Goal: Transaction & Acquisition: Purchase product/service

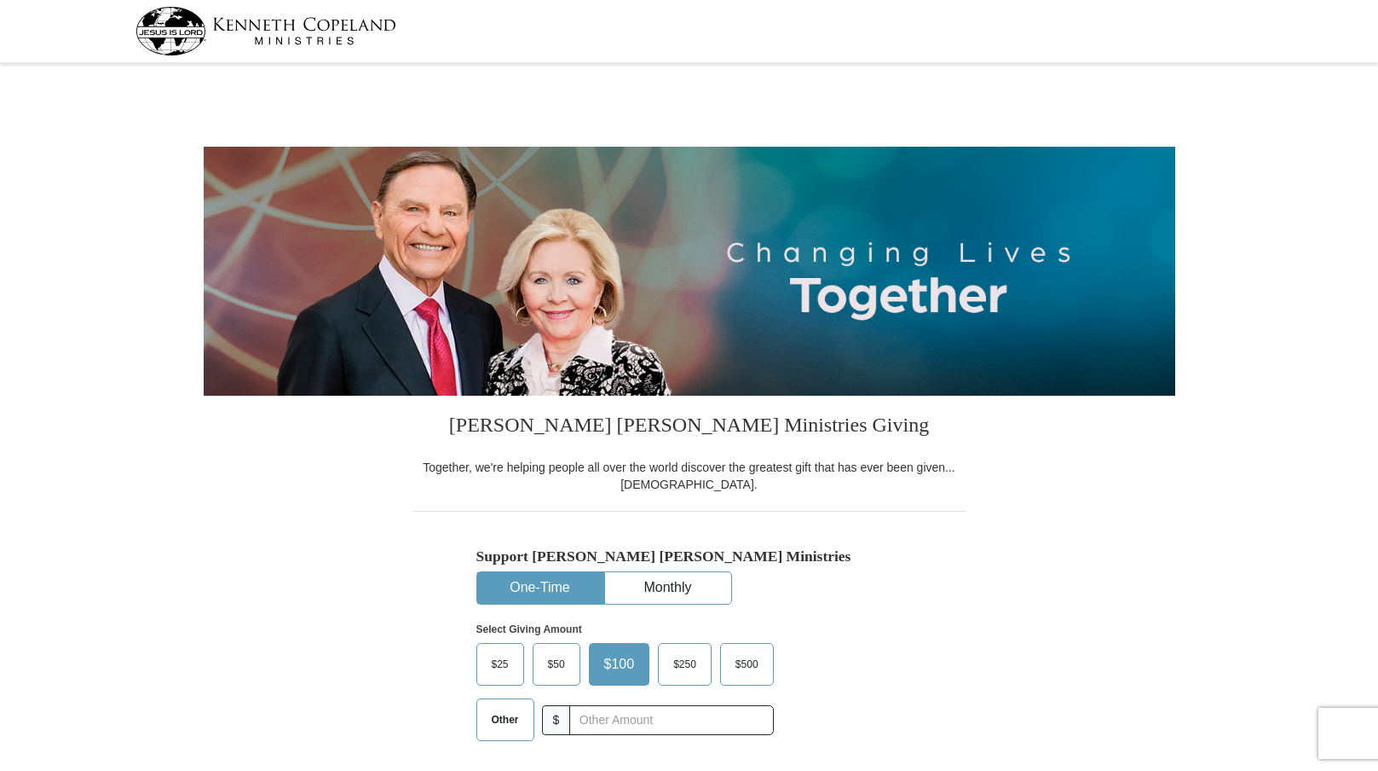
select select "CA"
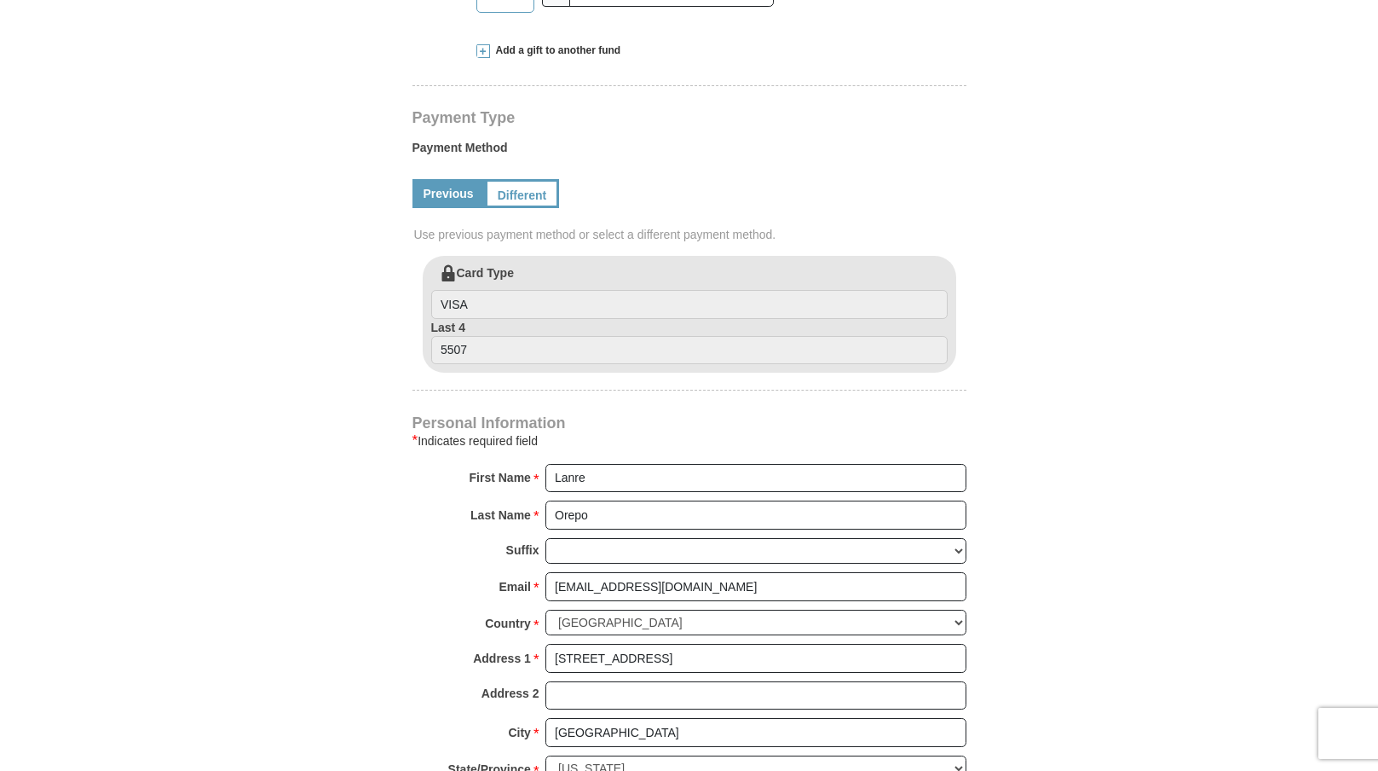
scroll to position [730, 0]
click at [523, 271] on label "Card Type VISA" at bounding box center [689, 289] width 517 height 55
click at [523, 287] on input "VISA" at bounding box center [689, 301] width 517 height 29
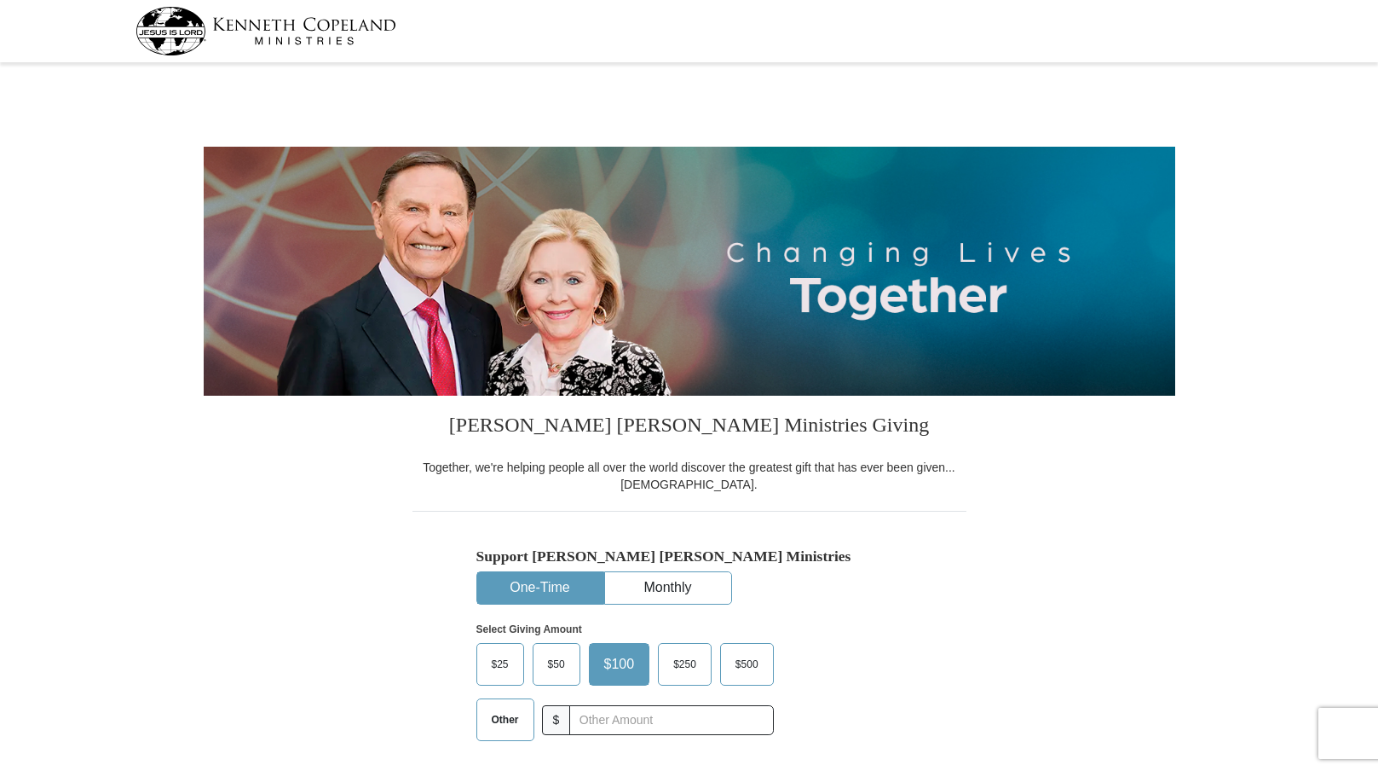
select select "CA"
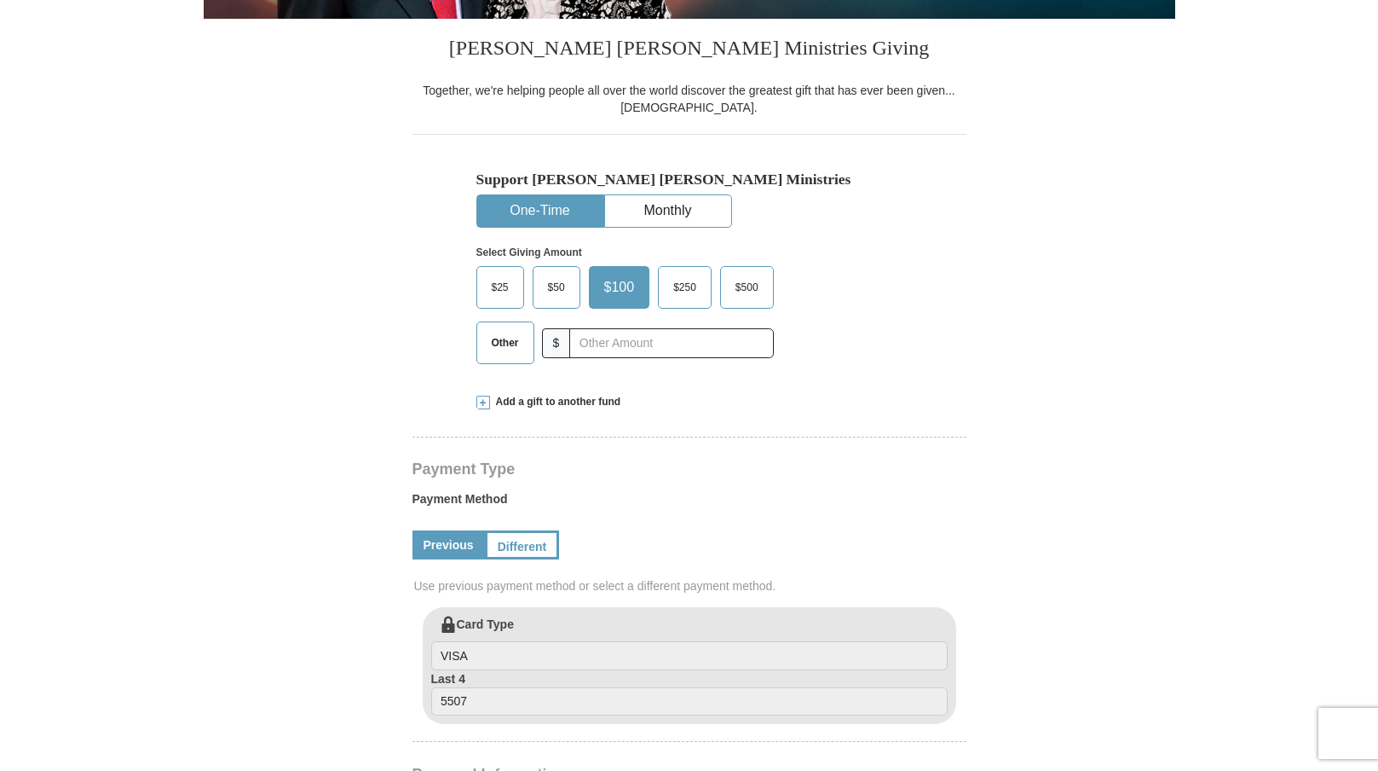
scroll to position [390, 0]
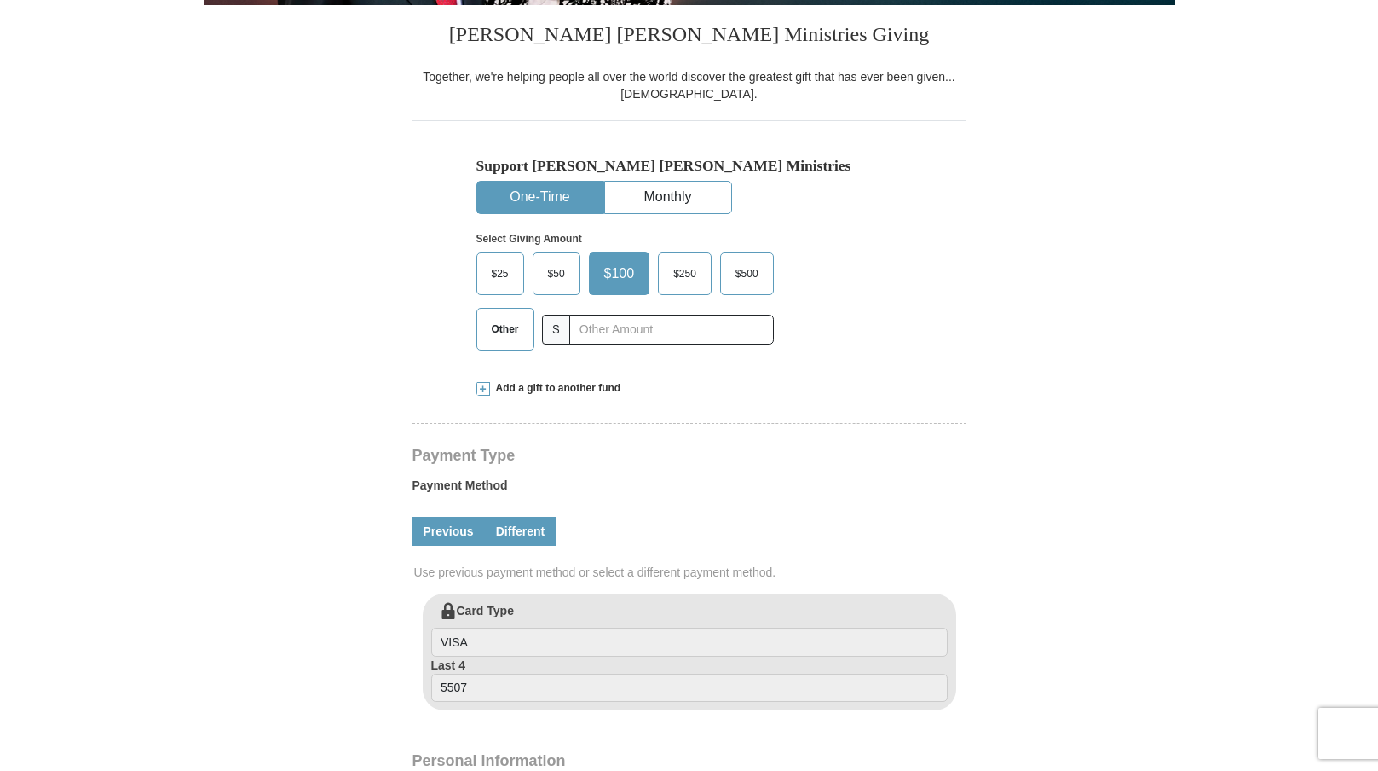
click at [532, 524] on link "Different" at bounding box center [521, 531] width 72 height 29
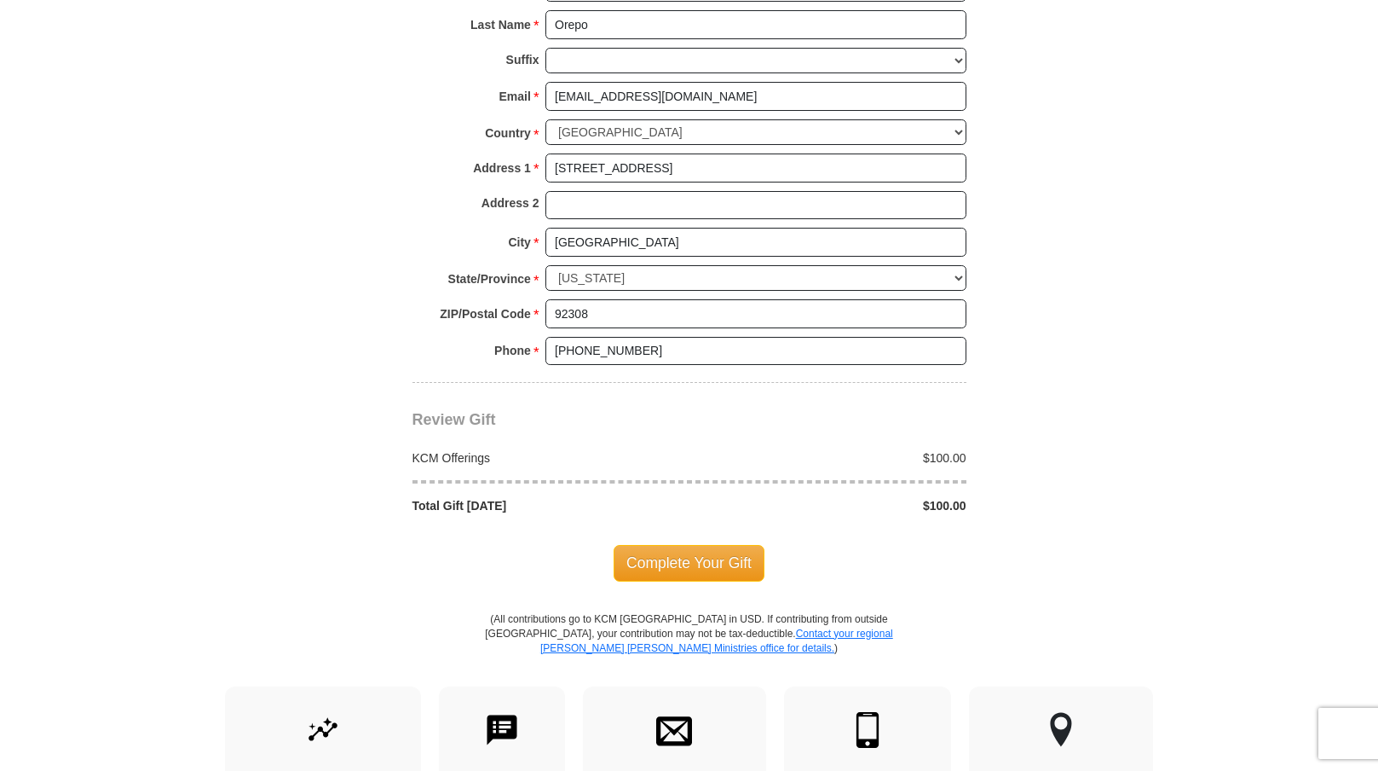
scroll to position [1405, 0]
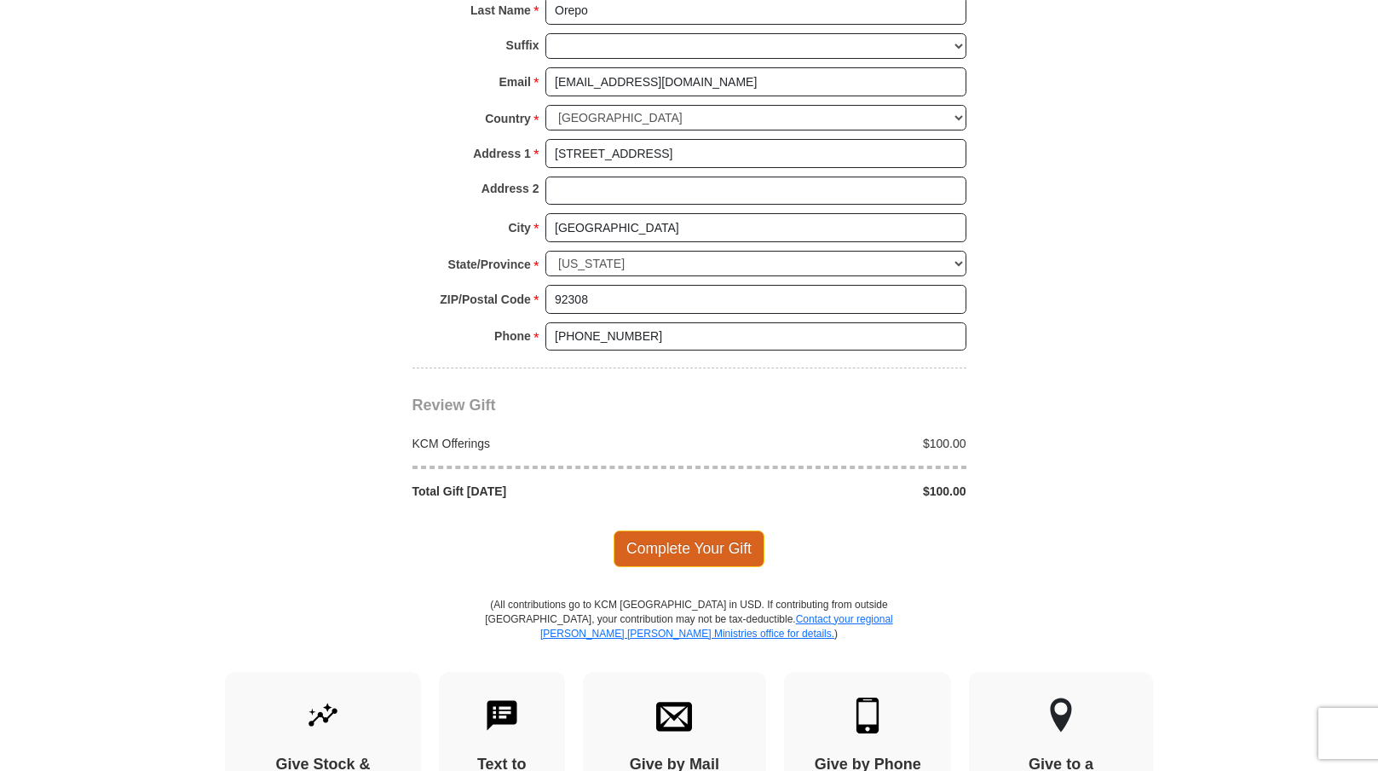
click at [707, 530] on span "Complete Your Gift" at bounding box center [689, 548] width 151 height 36
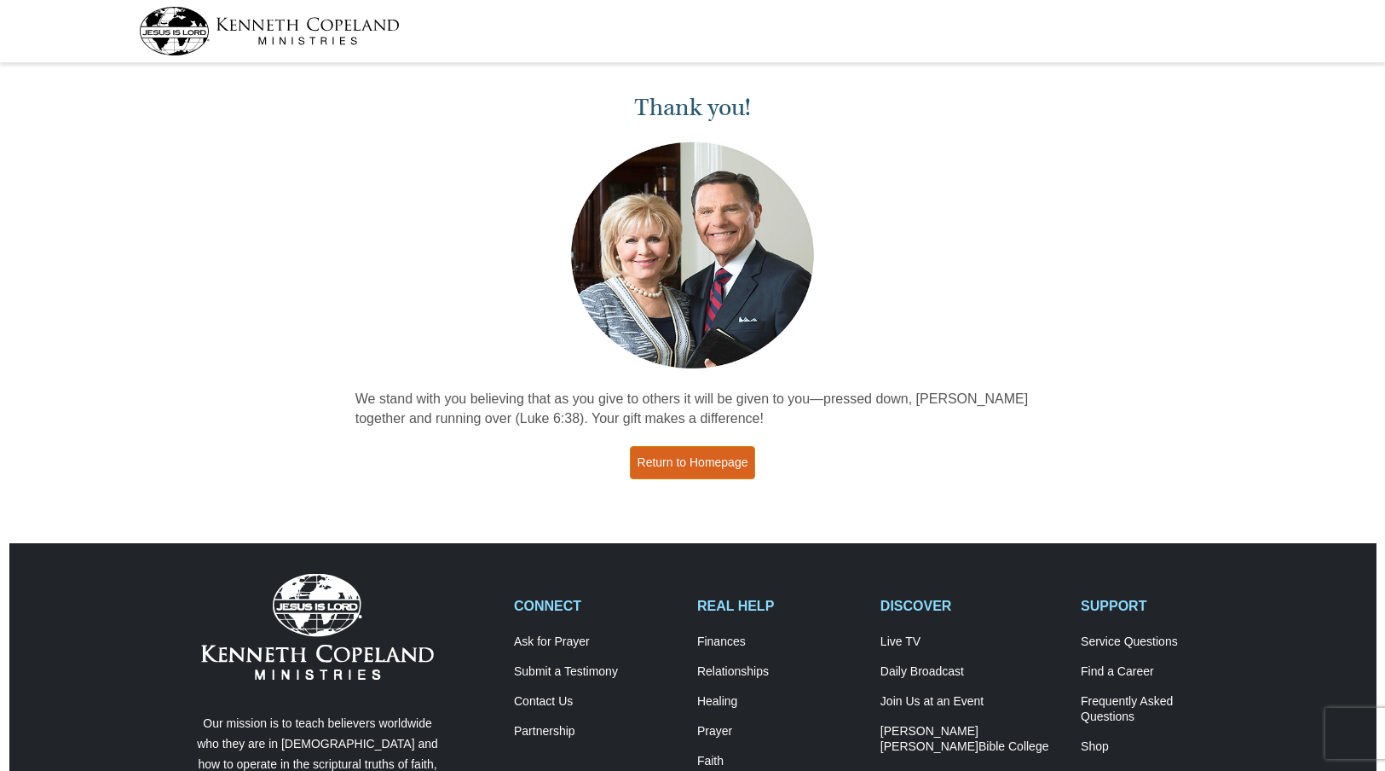
click at [698, 459] on link "Return to Homepage" at bounding box center [693, 462] width 126 height 33
